Goal: Task Accomplishment & Management: Use online tool/utility

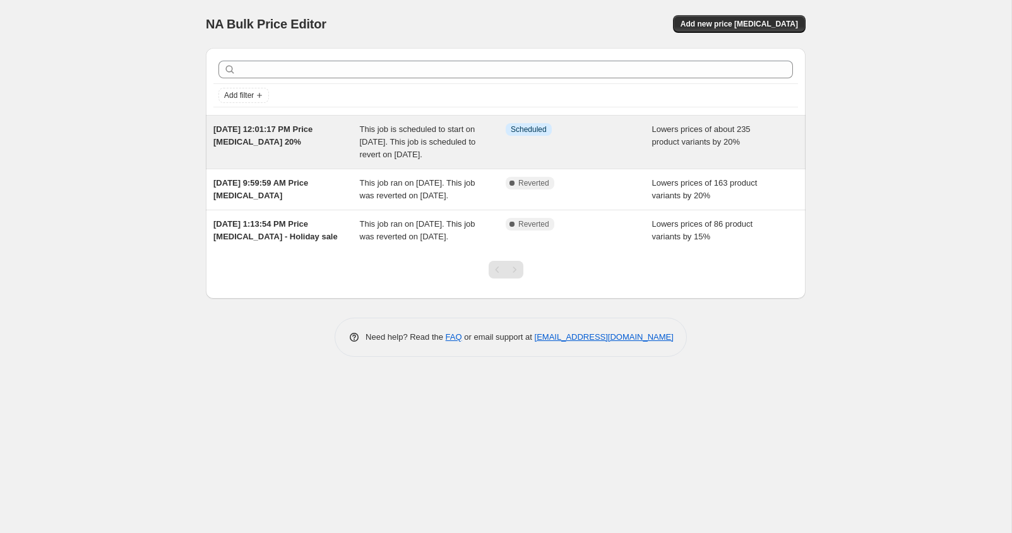
click at [288, 127] on span "Aug 12, 2025, 12:01:17 PM Price change job 20%" at bounding box center [262, 135] width 99 height 22
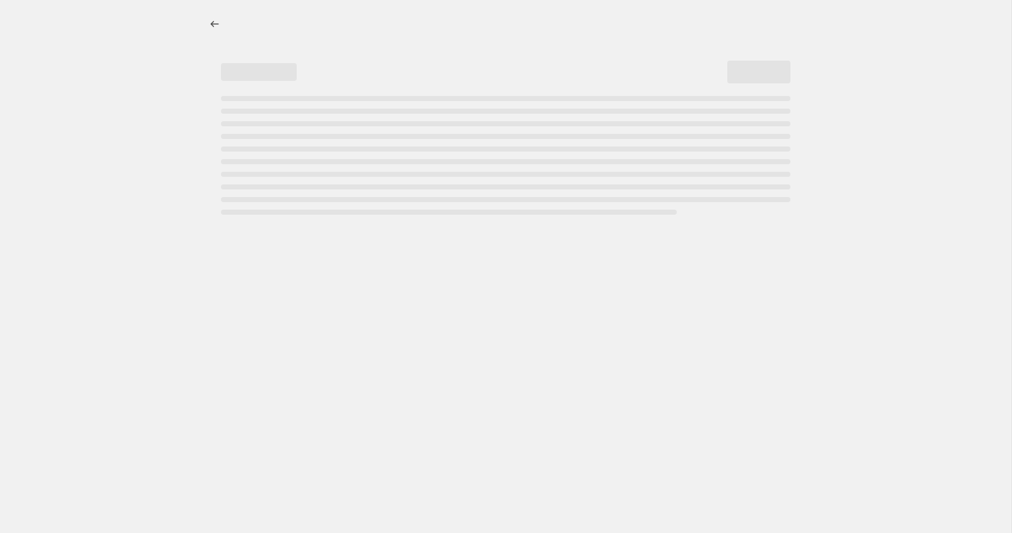
select select "percentage"
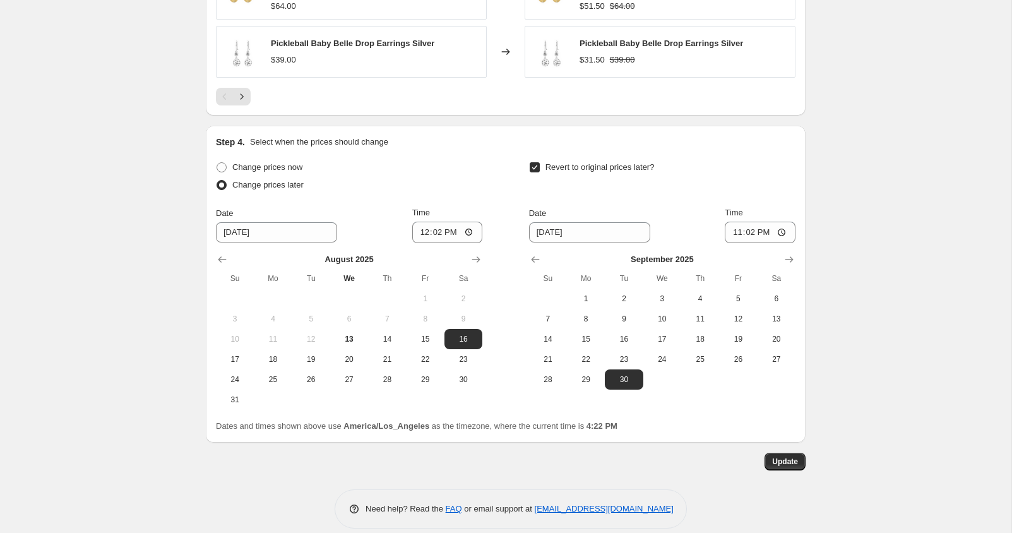
scroll to position [1115, 0]
click at [346, 333] on span "13" at bounding box center [349, 337] width 28 height 10
type input "8/13/2025"
click at [781, 458] on span "Update" at bounding box center [785, 459] width 26 height 10
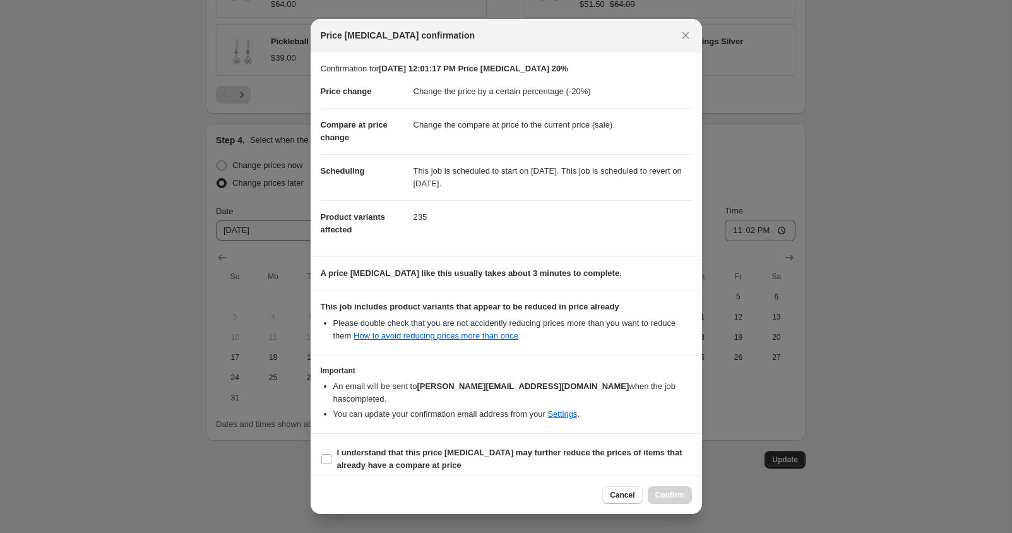
click at [319, 448] on section "I understand that this price change job may further reduce the prices of items …" at bounding box center [505, 459] width 391 height 50
click at [328, 454] on input "I understand that this price change job may further reduce the prices of items …" at bounding box center [326, 459] width 10 height 10
checkbox input "true"
click at [668, 492] on span "Confirm" at bounding box center [669, 495] width 29 height 10
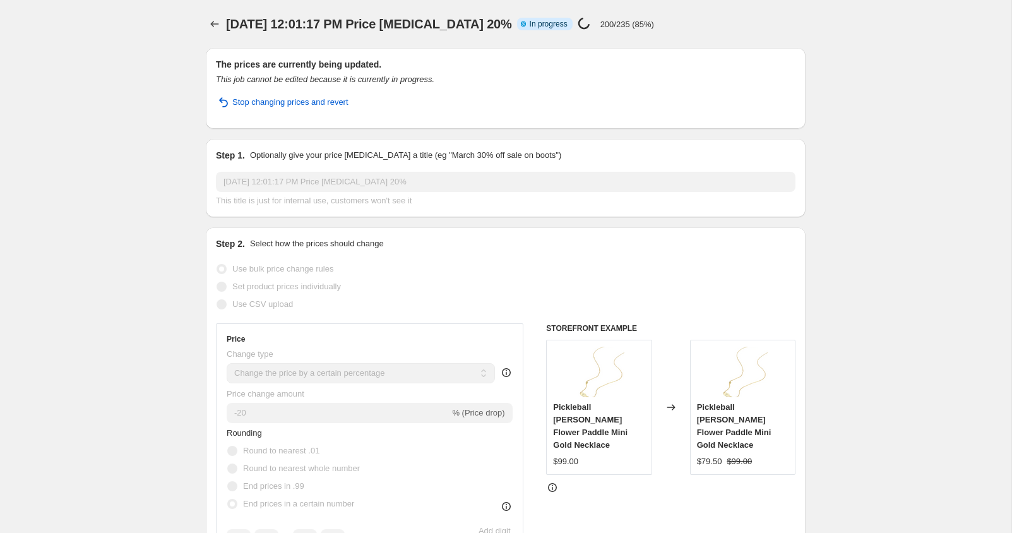
select select "percentage"
